Goal: Information Seeking & Learning: Learn about a topic

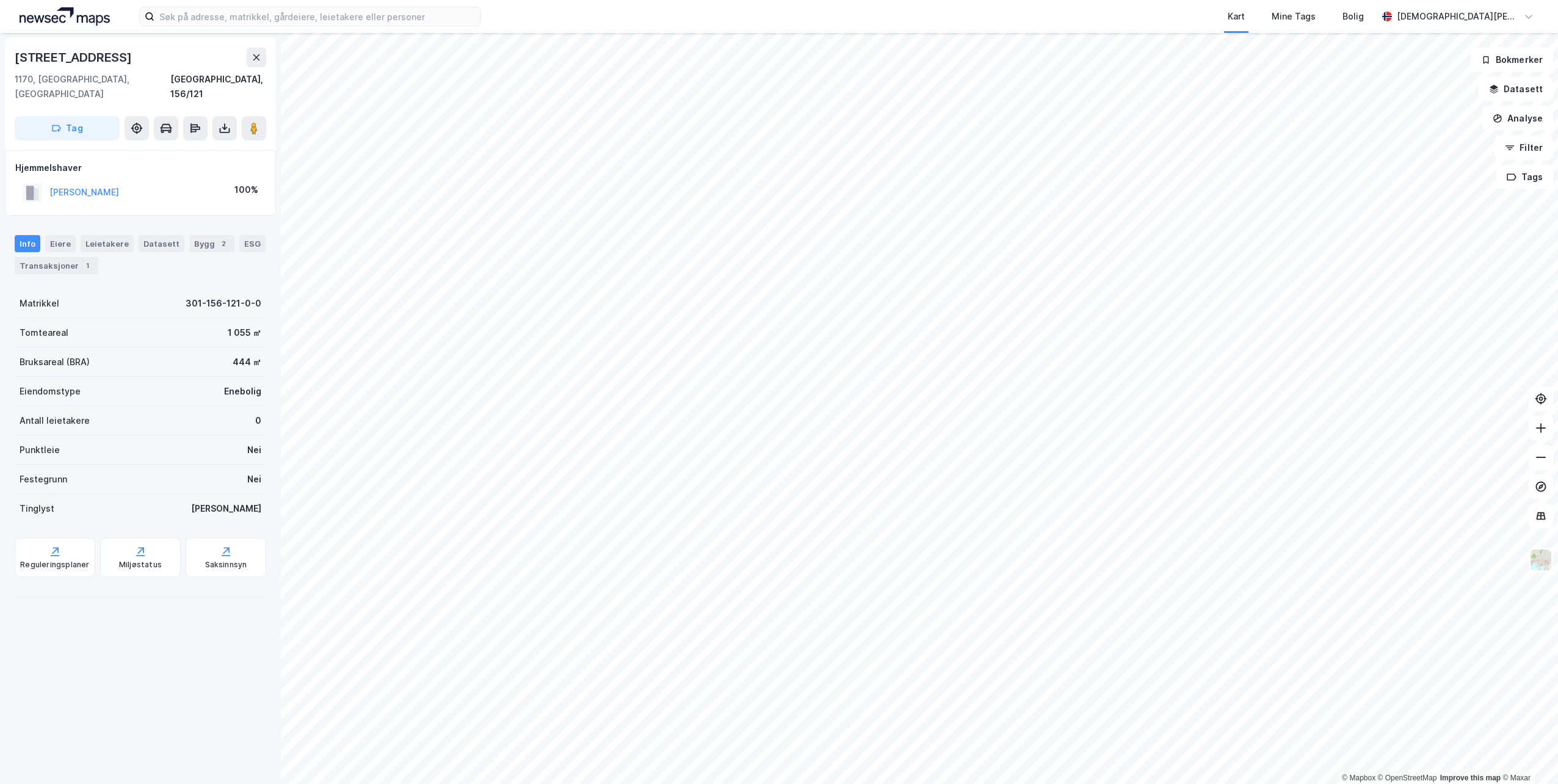
click at [927, 0] on html "Kart Mine Tags Bolig [PERSON_NAME] © Mapbox © OpenStreetMap Improve this map © …" at bounding box center [779, 392] width 1558 height 784
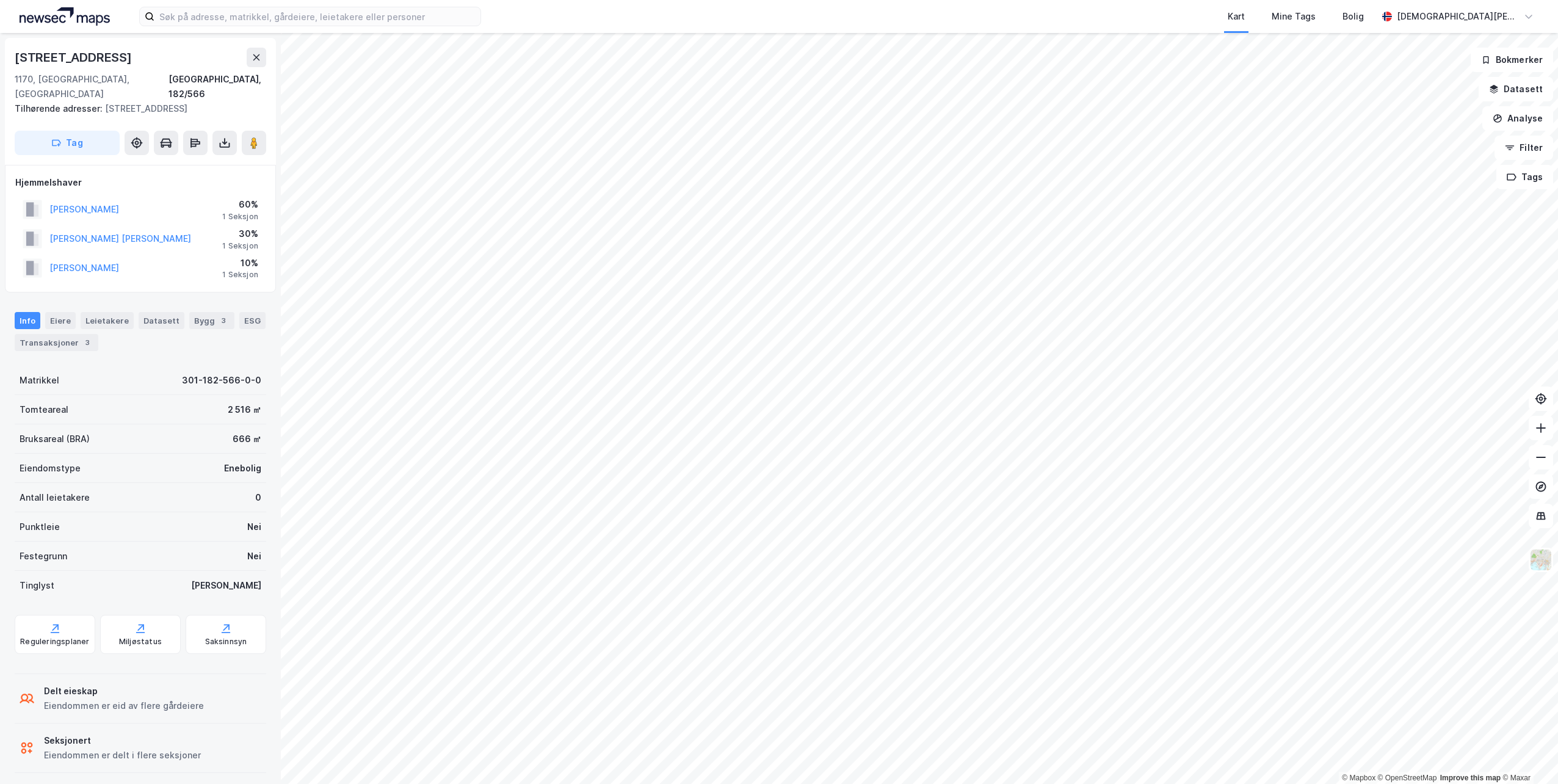
click at [973, 0] on html "Kart Mine Tags Bolig [PERSON_NAME] © Mapbox © OpenStreetMap Improve this map © …" at bounding box center [779, 392] width 1558 height 784
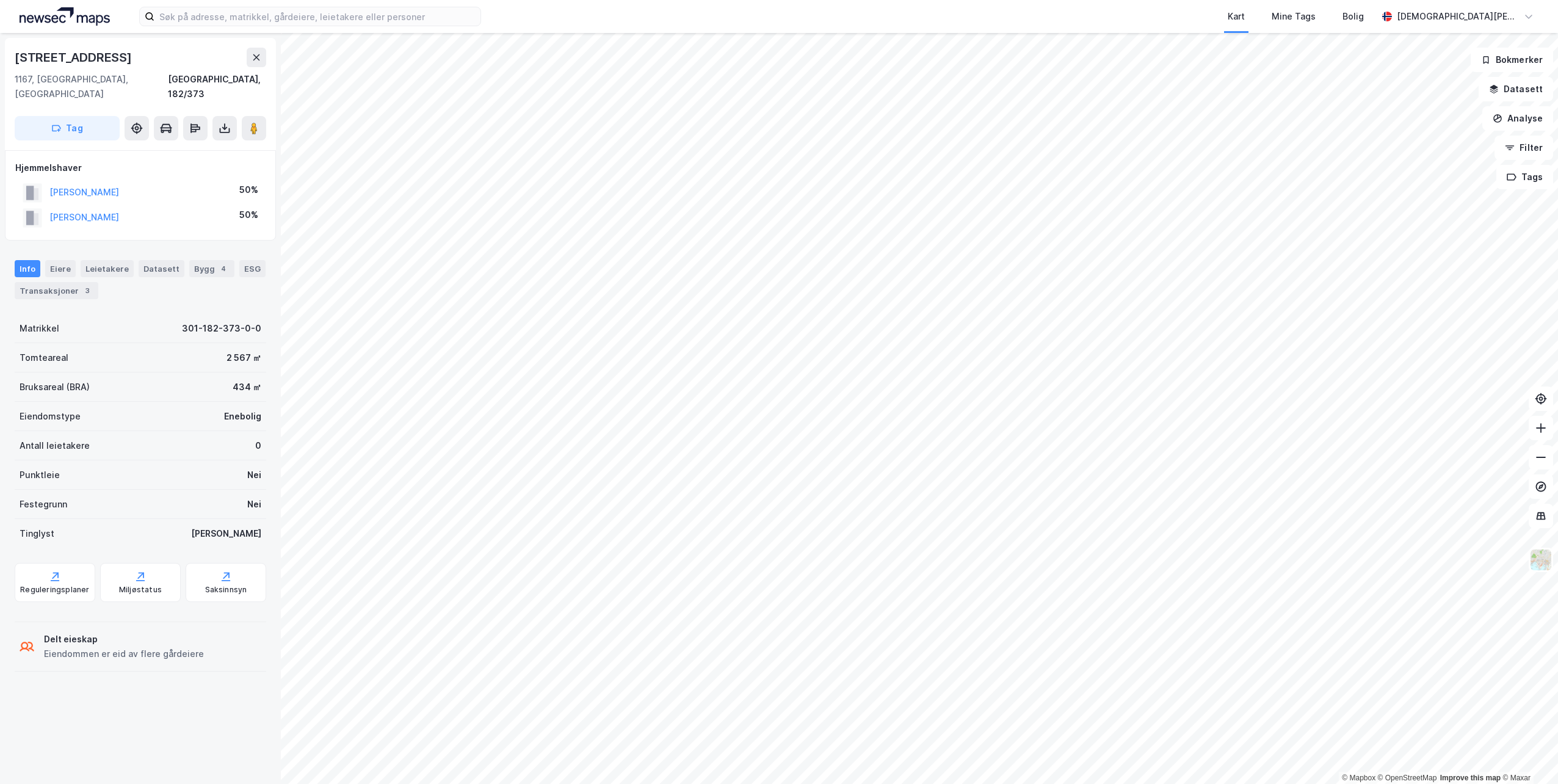
drag, startPoint x: 173, startPoint y: 198, endPoint x: 40, endPoint y: 208, distance: 133.4
click at [40, 208] on div "[PERSON_NAME] 50%" at bounding box center [140, 217] width 250 height 25
copy button "[PERSON_NAME]"
click at [246, 64] on div "[STREET_ADDRESS]" at bounding box center [140, 57] width 252 height 19
